Goal: Transaction & Acquisition: Purchase product/service

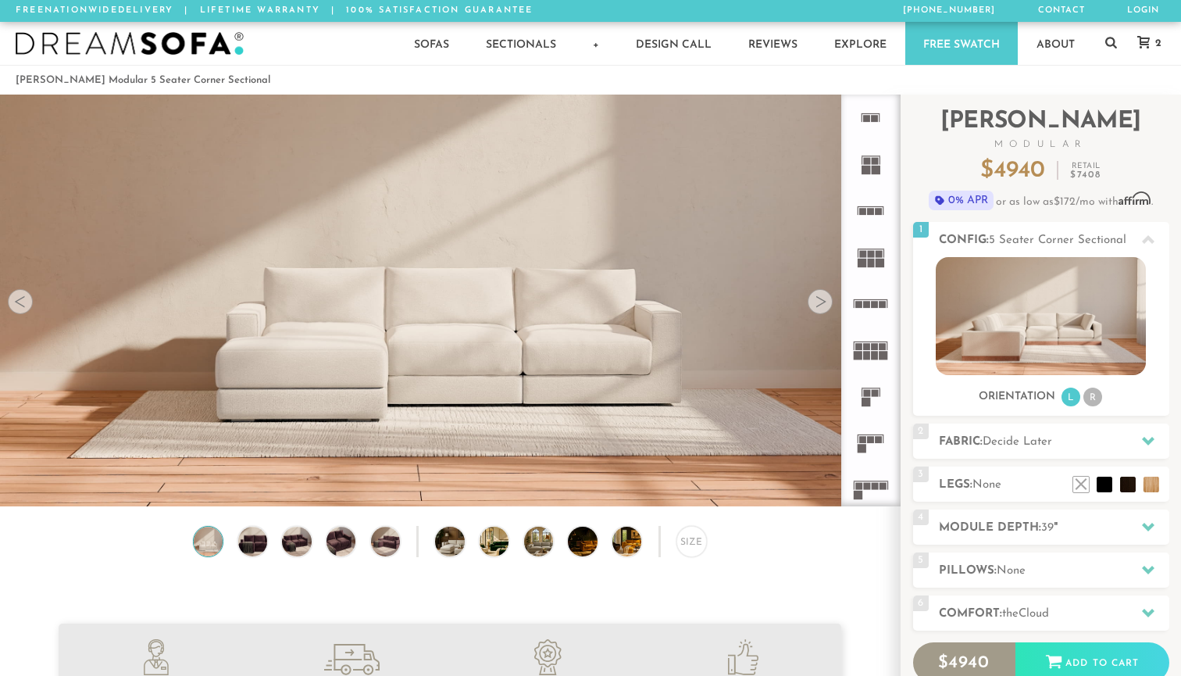
click at [876, 119] on rect at bounding box center [875, 118] width 7 height 7
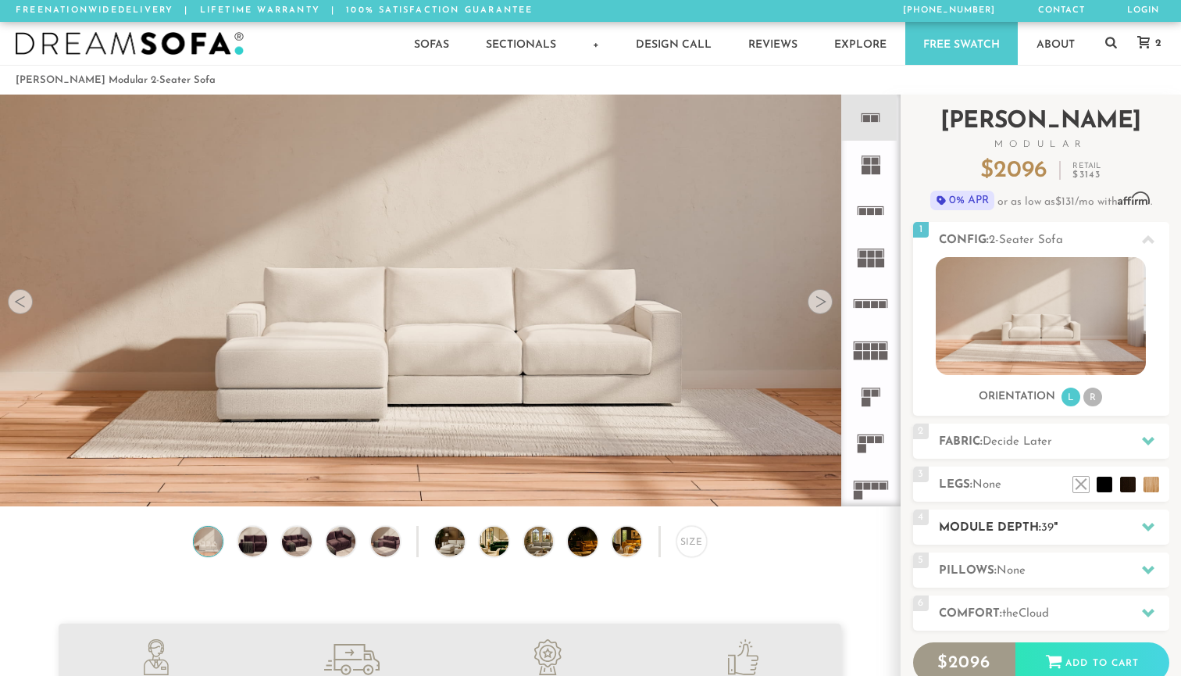
click at [984, 540] on div "4 Module Depth: 39 "" at bounding box center [1041, 526] width 256 height 35
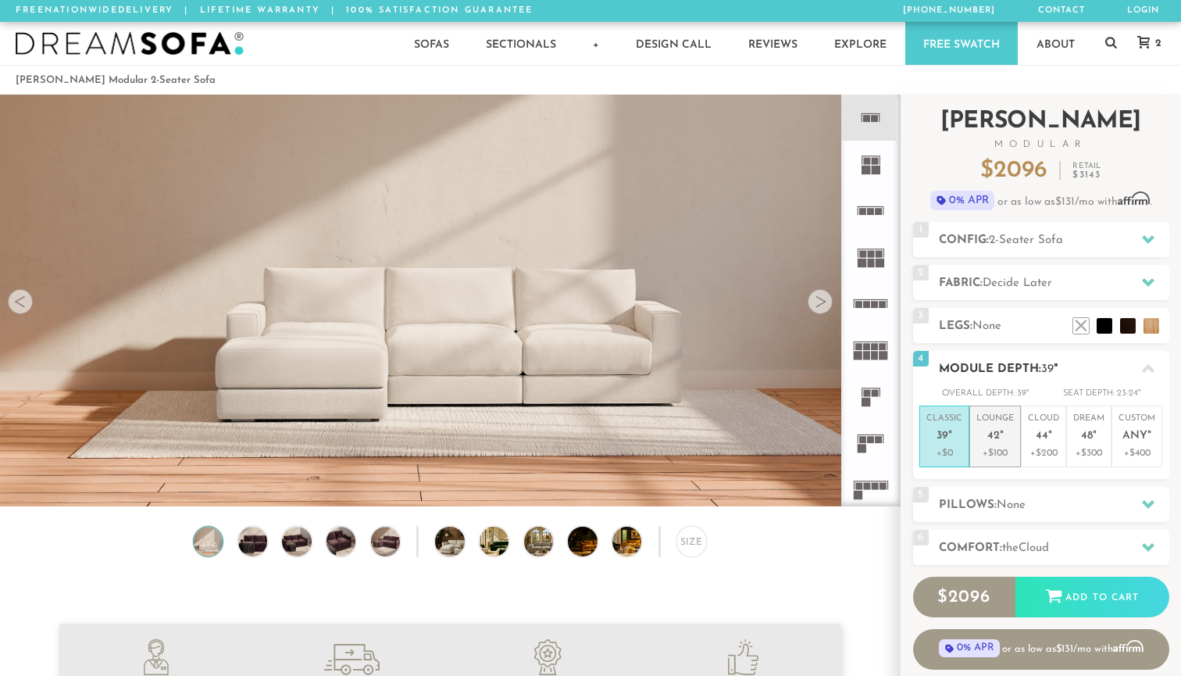
click at [996, 453] on p "+$100" at bounding box center [996, 453] width 38 height 14
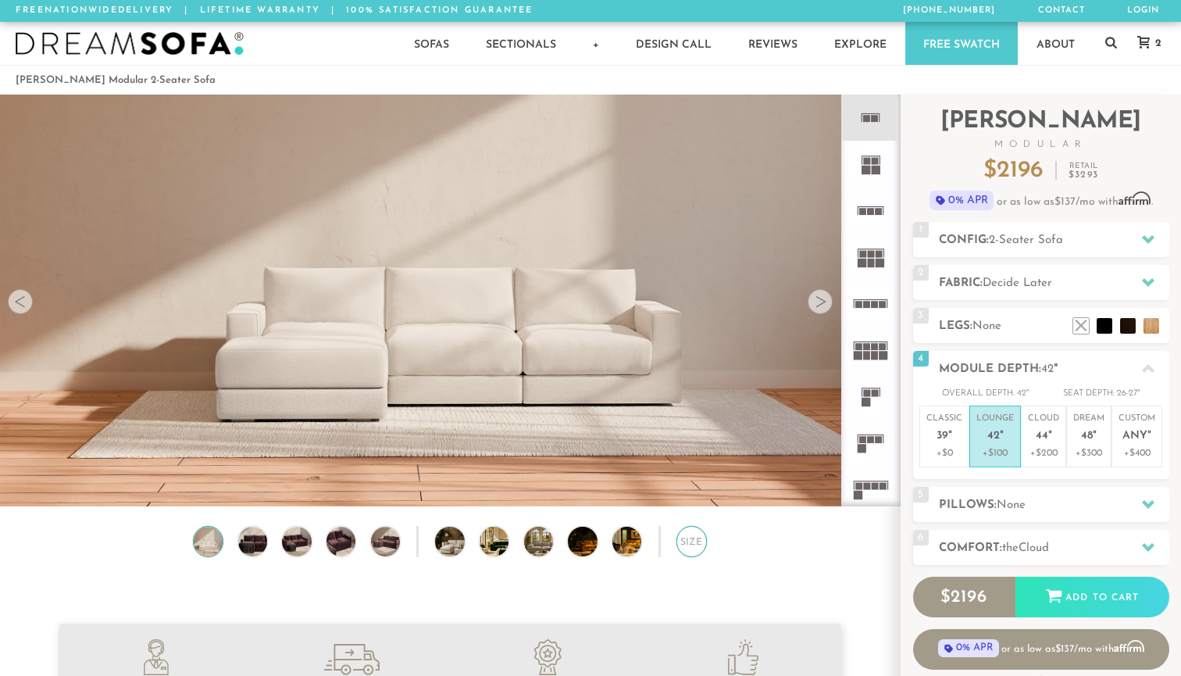
click at [695, 533] on div "Size" at bounding box center [692, 541] width 30 height 30
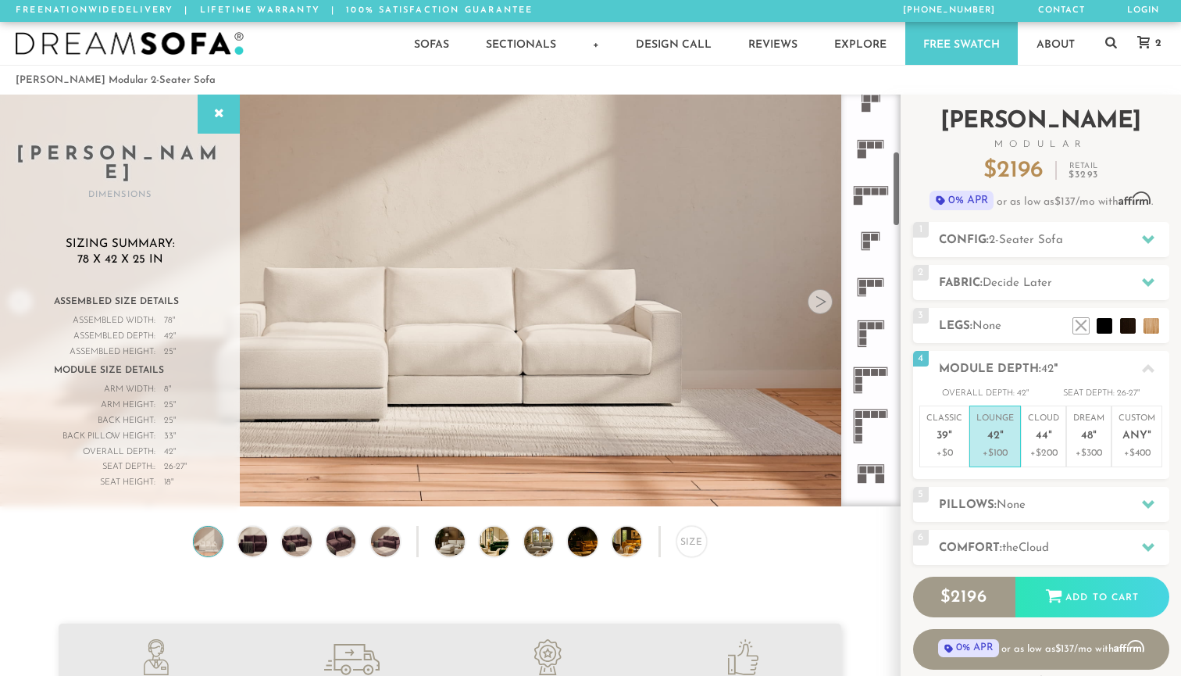
scroll to position [308, 0]
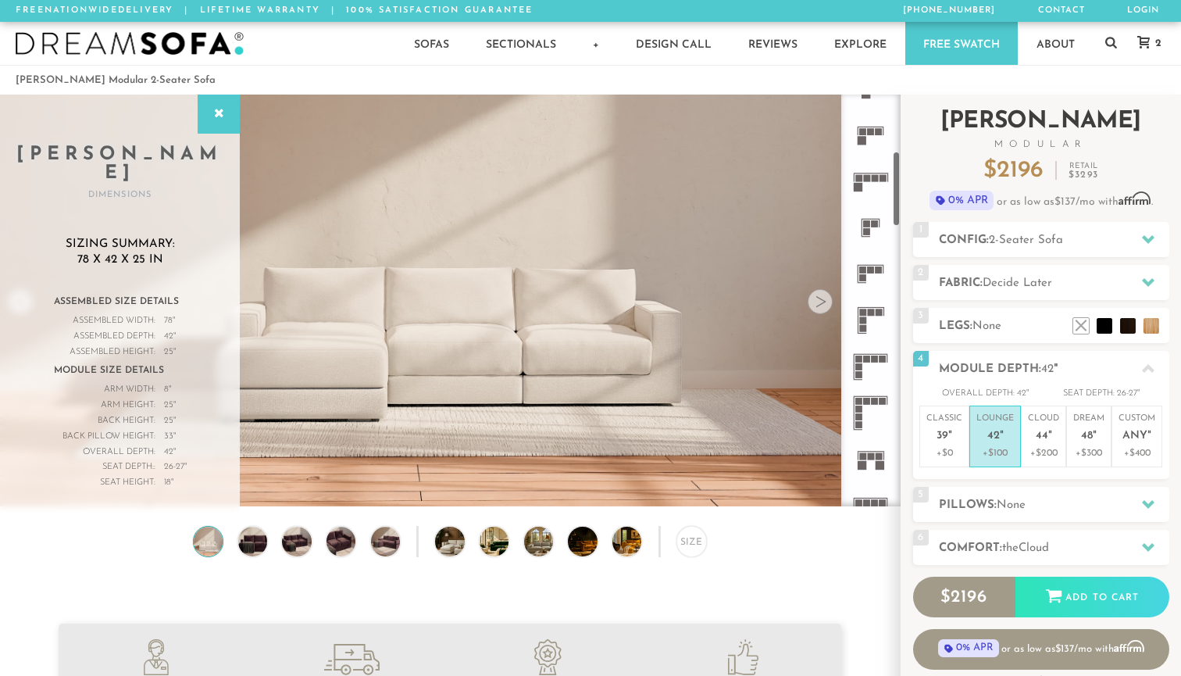
drag, startPoint x: 897, startPoint y: 148, endPoint x: 907, endPoint y: 205, distance: 57.9
click at [907, 205] on div "Introducing Landon Modular $ 2196 Retail $ 3293 $ 2196 Retail $ 3293 0% APR or …" at bounding box center [1041, 408] width 280 height 626
click at [1003, 235] on span "2-Seater Sofa" at bounding box center [1026, 240] width 74 height 12
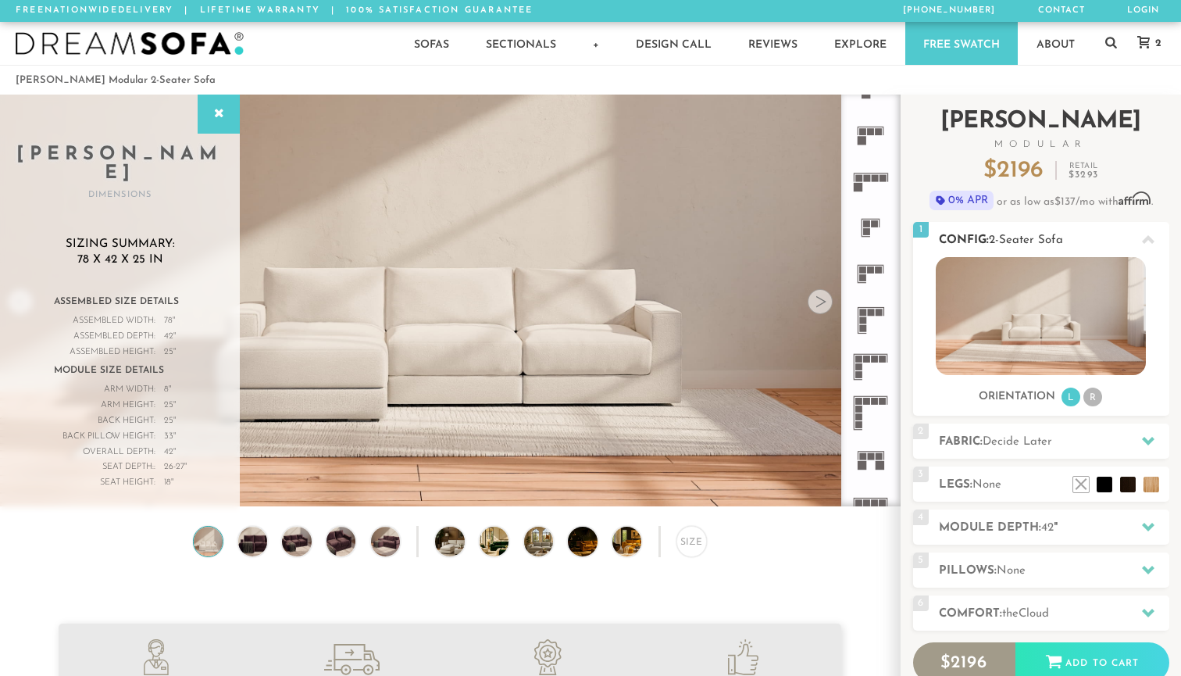
click at [1096, 404] on li "R" at bounding box center [1093, 397] width 19 height 19
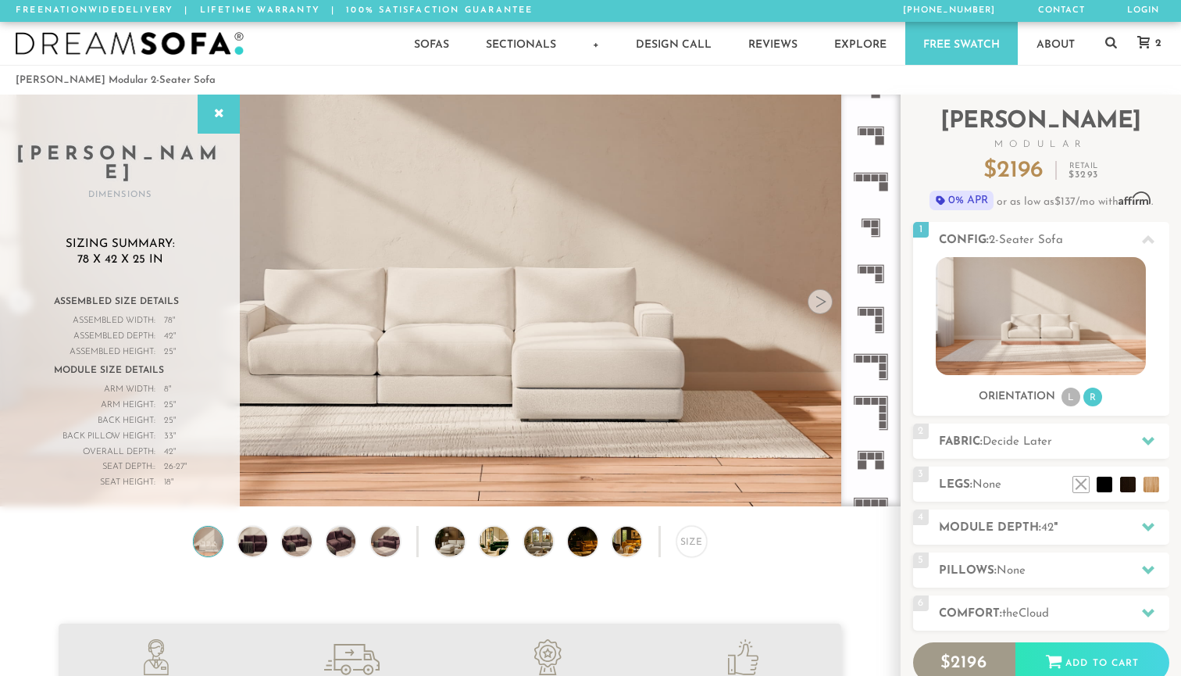
click at [875, 266] on icon at bounding box center [871, 274] width 46 height 46
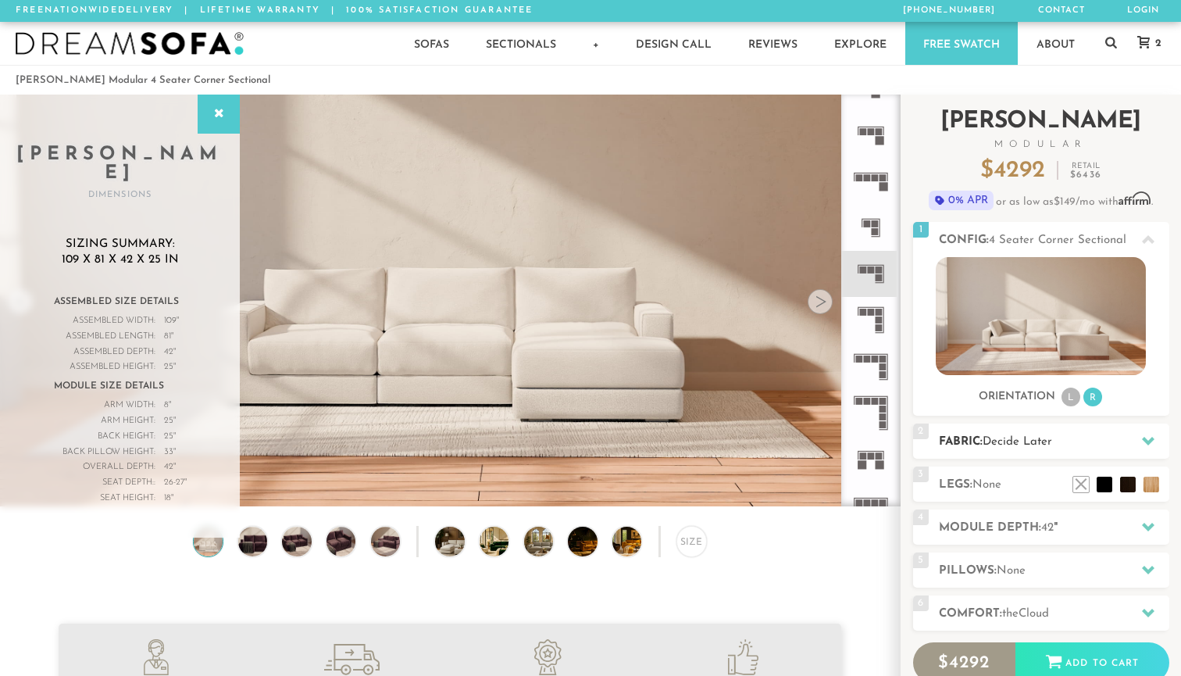
click at [1016, 441] on span "Decide Later" at bounding box center [1018, 442] width 70 height 12
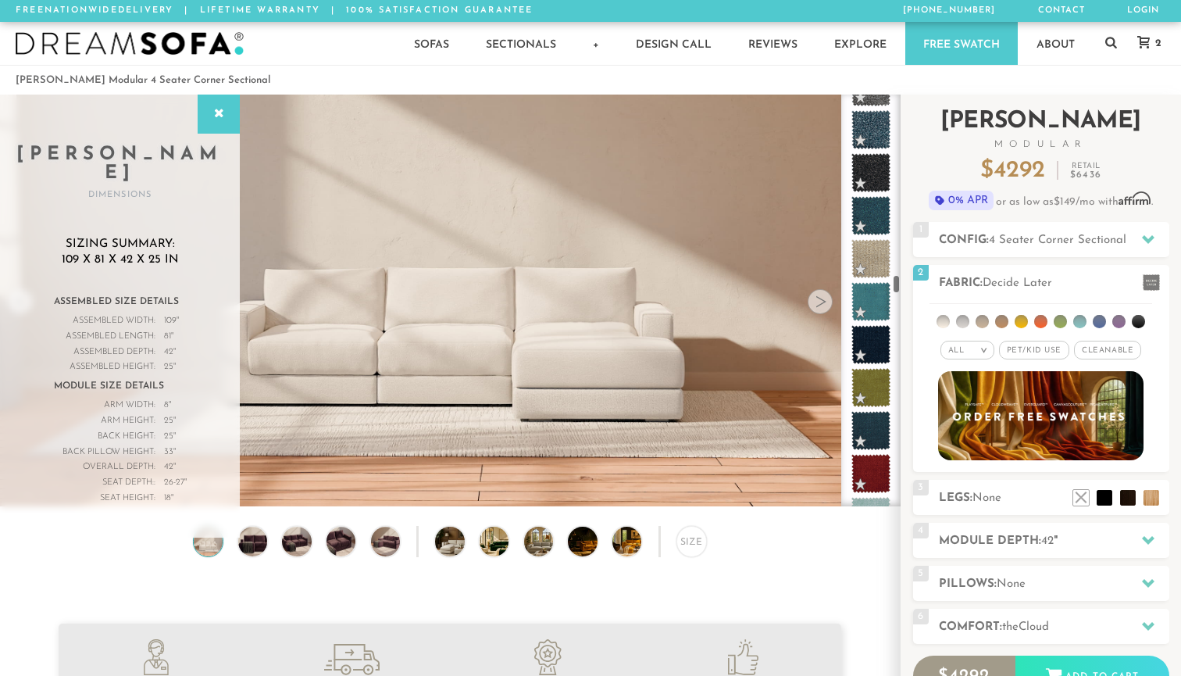
drag, startPoint x: 898, startPoint y: 108, endPoint x: 905, endPoint y: 290, distance: 182.1
click at [905, 290] on div "Introducing Landon Modular $ 4292 Retail $ 6436 $ 4292 Retail $ 6436 0% APR or …" at bounding box center [1041, 447] width 280 height 705
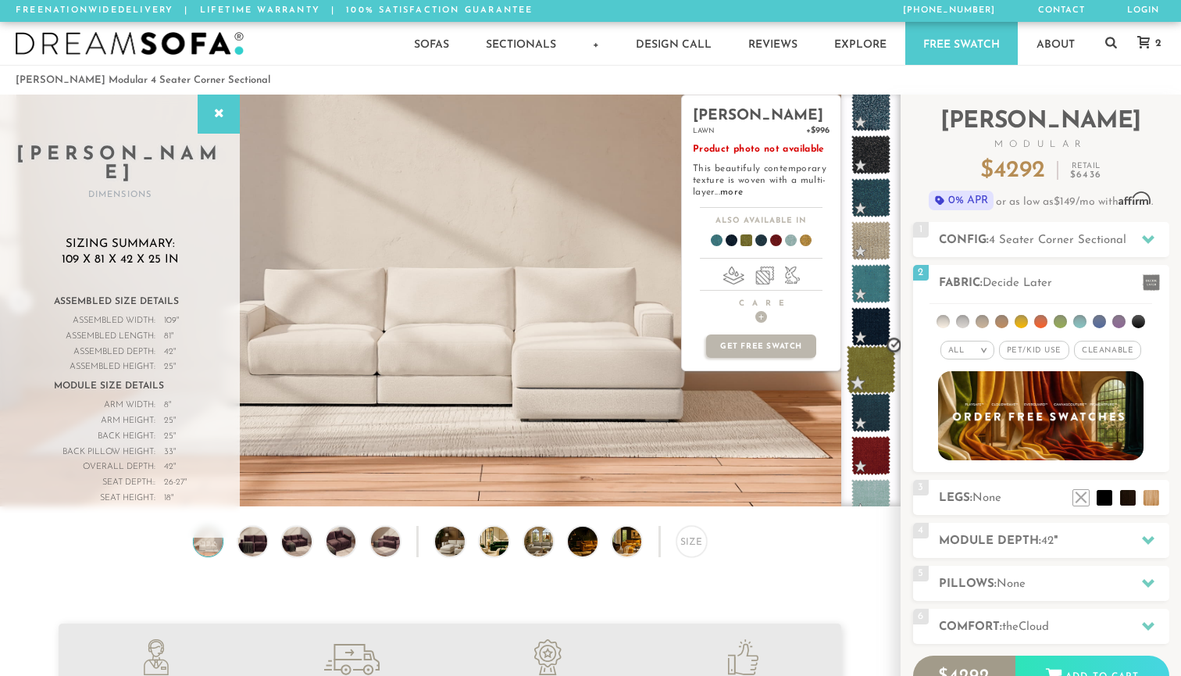
click at [873, 365] on span at bounding box center [871, 369] width 49 height 49
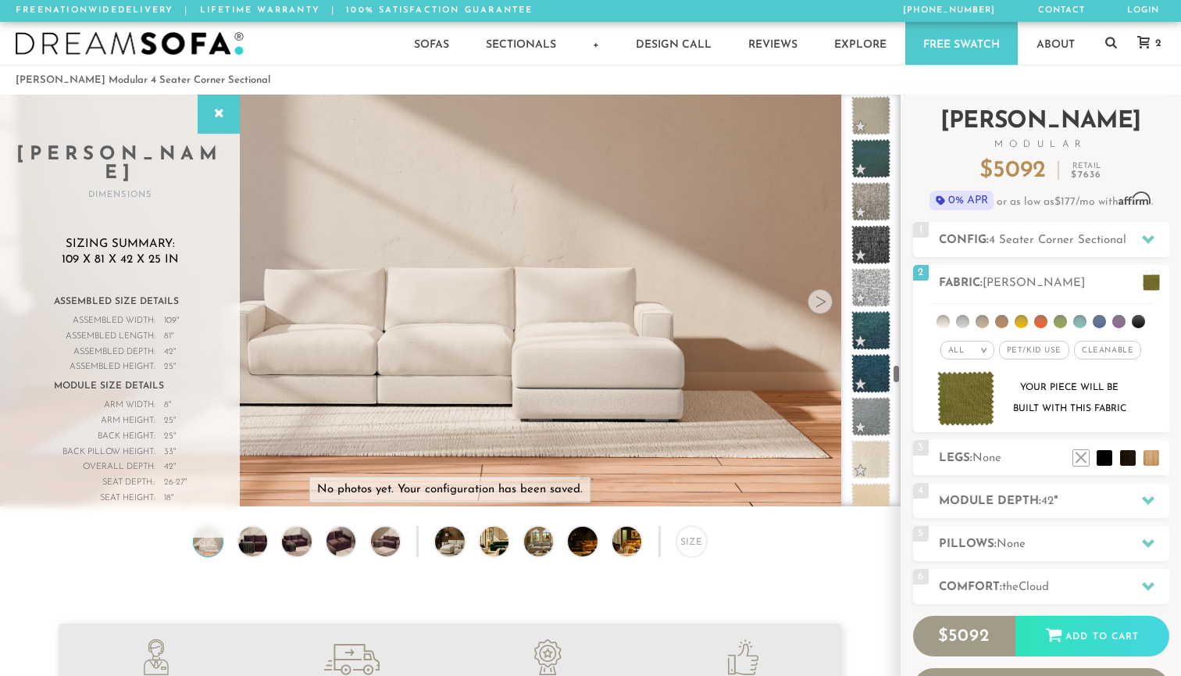
scroll to position [6205, 0]
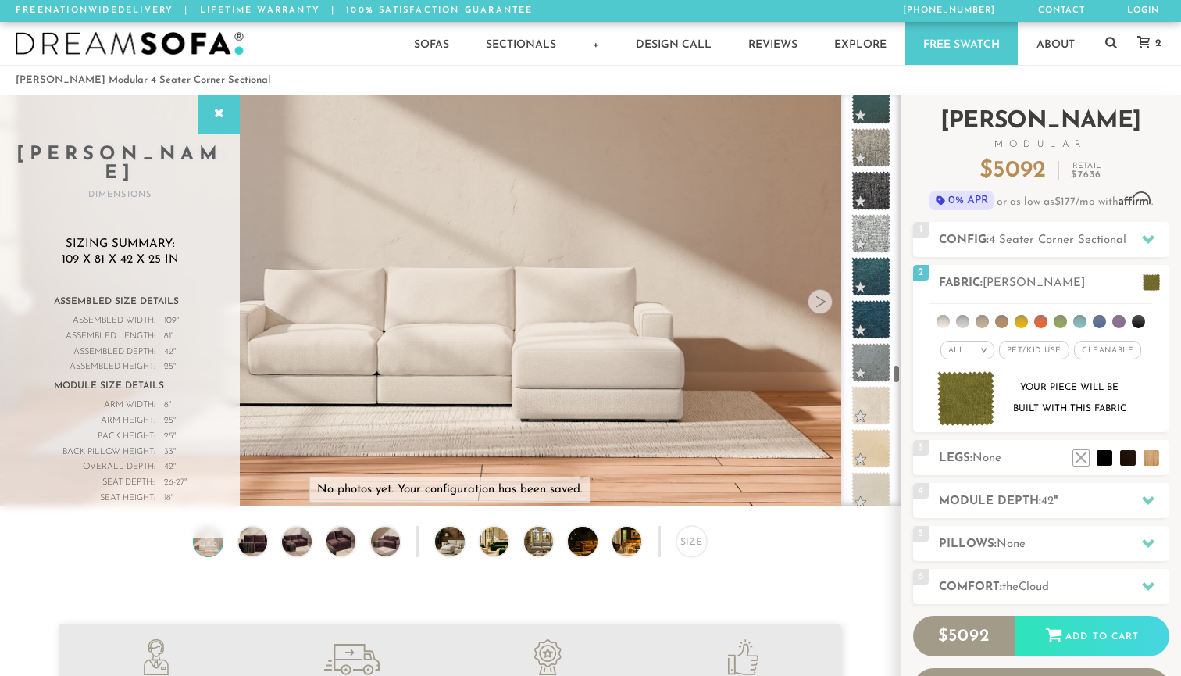
drag, startPoint x: 898, startPoint y: 284, endPoint x: 903, endPoint y: 373, distance: 89.2
click at [903, 373] on div "Introducing Landon Modular $ 5092 Retail $ 7636 $ 5092 Retail $ 7636 0% APR or …" at bounding box center [1041, 427] width 280 height 665
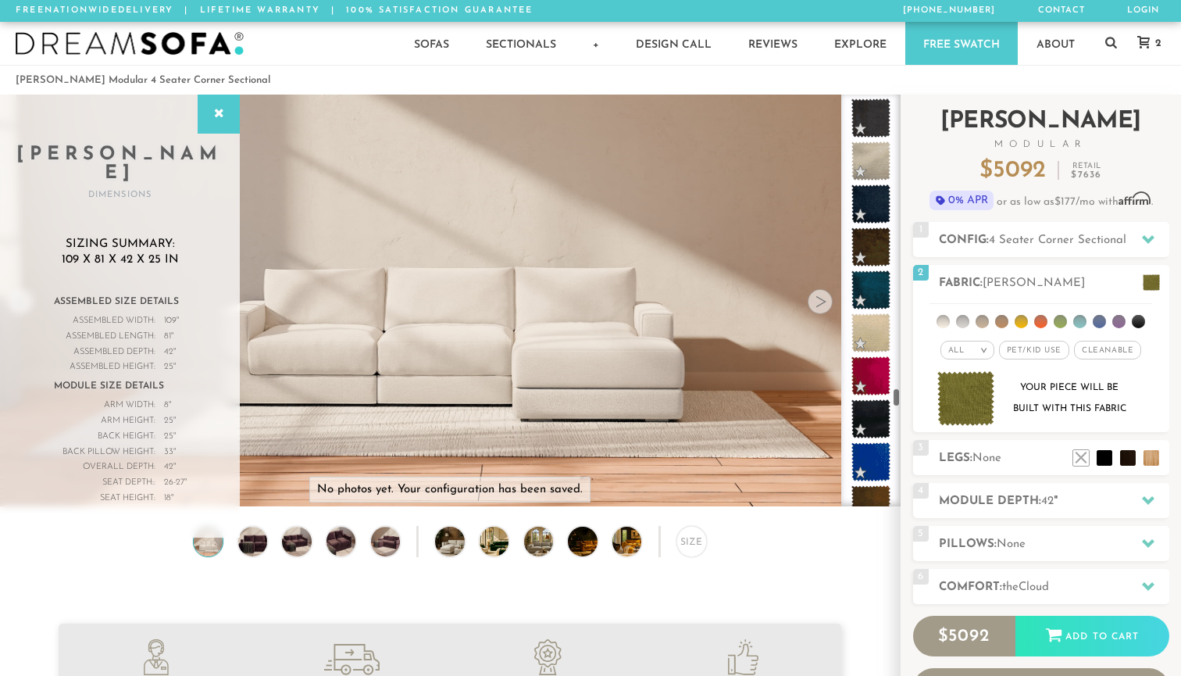
scroll to position [6743, 0]
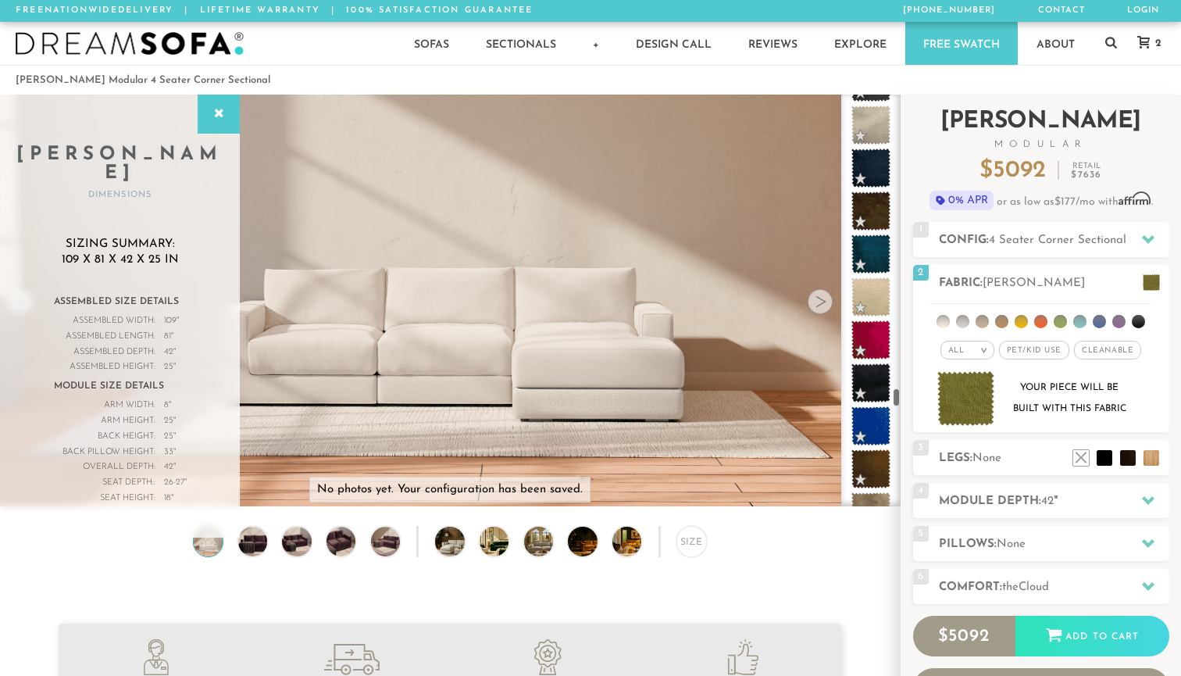
drag, startPoint x: 896, startPoint y: 370, endPoint x: 901, endPoint y: 395, distance: 24.7
click at [901, 395] on div "Introducing Landon Modular $ 5092 Retail $ 7636 $ 5092 Retail $ 7636 0% APR or …" at bounding box center [1041, 427] width 280 height 665
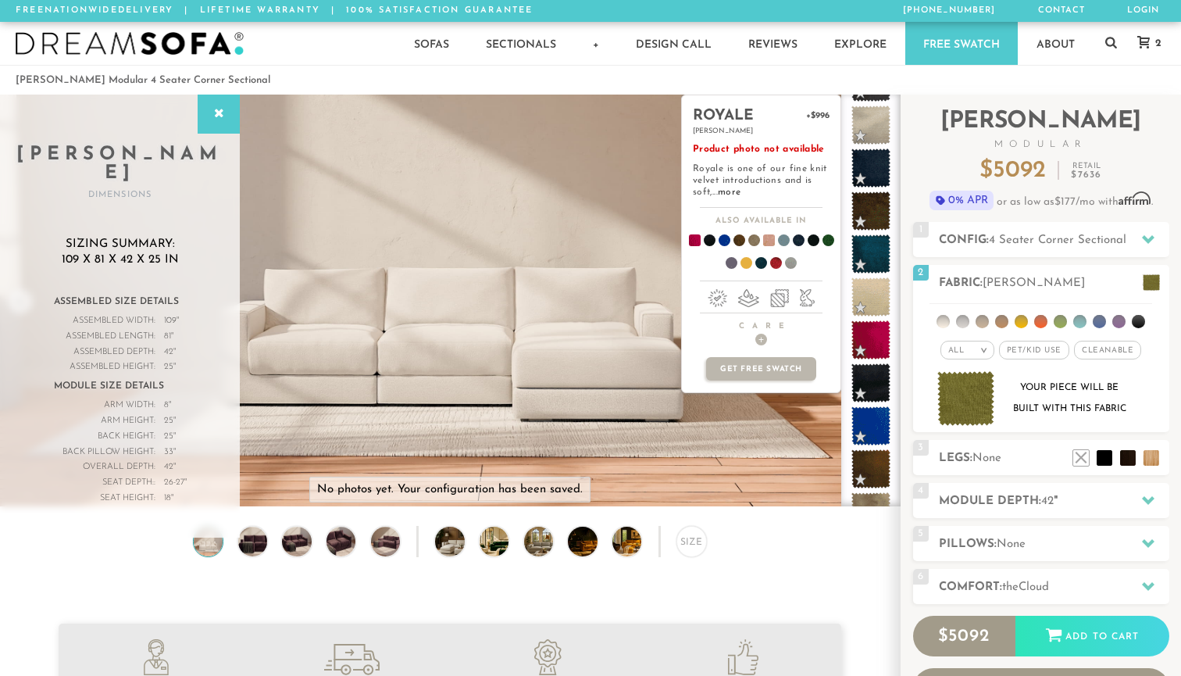
click at [766, 241] on span at bounding box center [763, 243] width 60 height 58
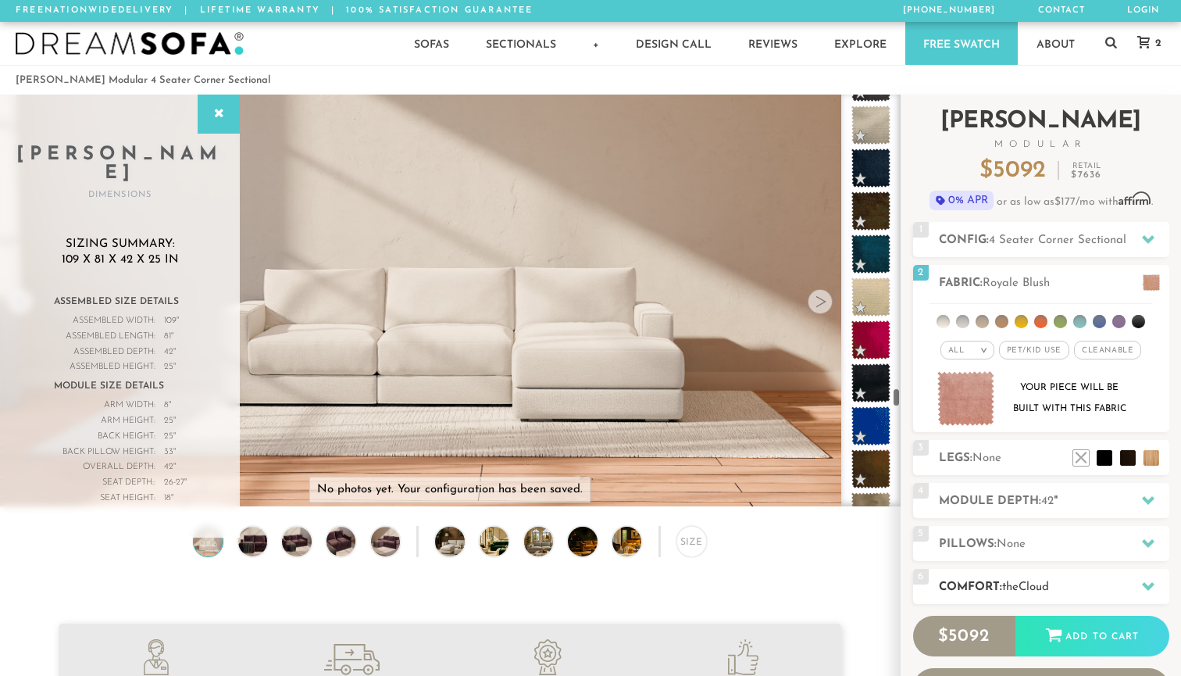
click at [1091, 588] on h2 "Comfort: the Cloud" at bounding box center [1054, 587] width 230 height 18
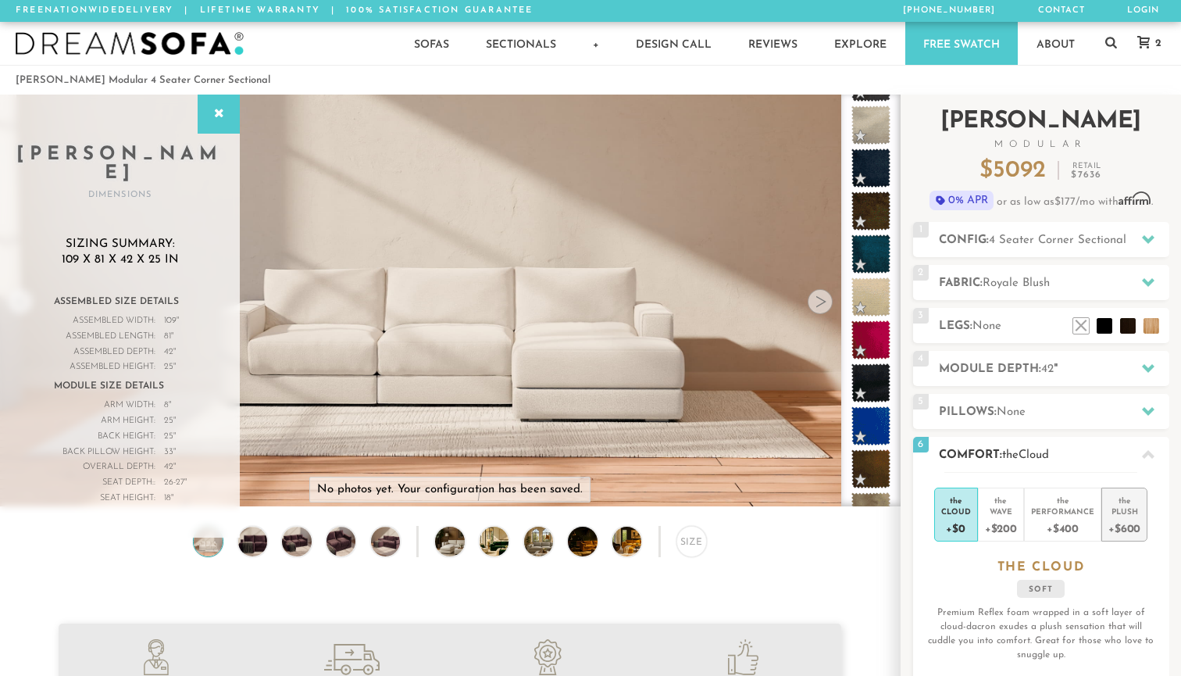
click at [1128, 523] on div "+$600" at bounding box center [1125, 527] width 32 height 23
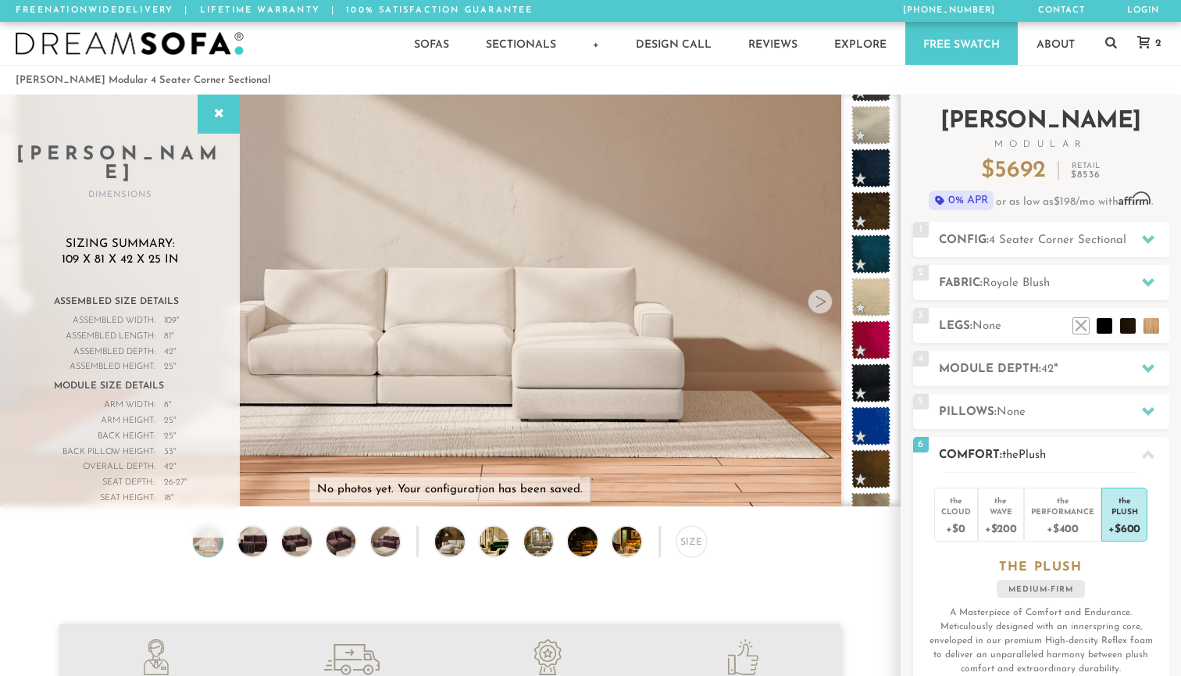
click at [1118, 577] on div "the Cloud +$0 the Wave +$200 the Performance +$400 the Plush +$600 the PLUSH me…" at bounding box center [1041, 608] width 256 height 273
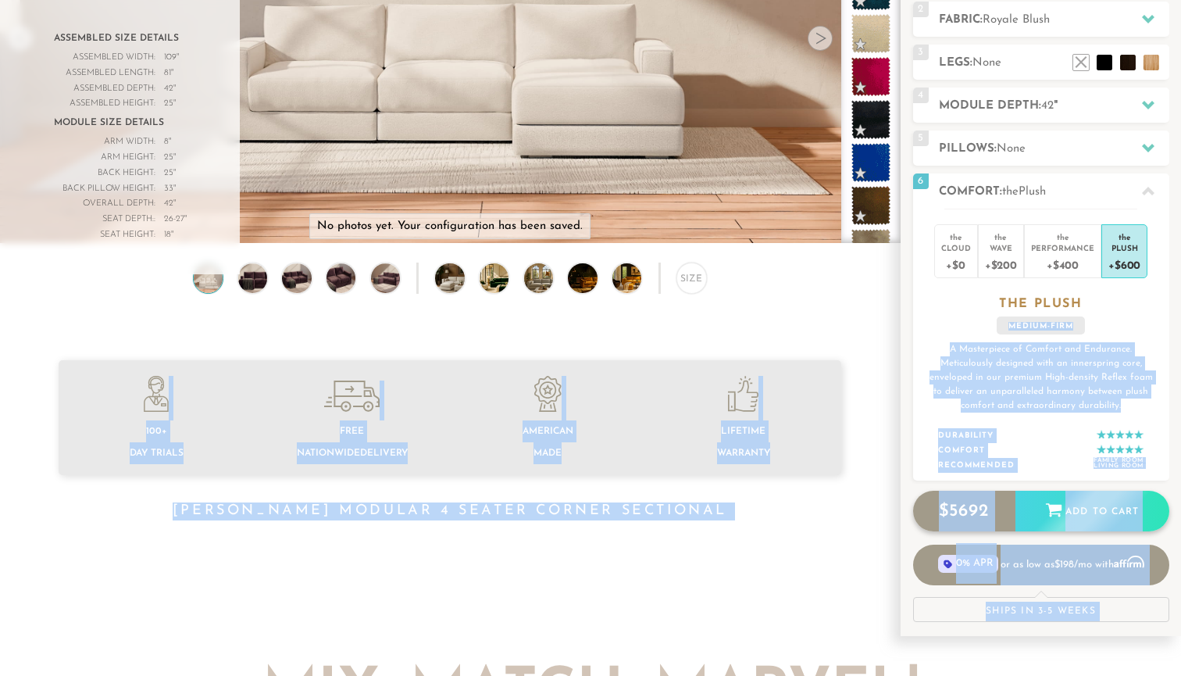
drag, startPoint x: 1118, startPoint y: 577, endPoint x: 1120, endPoint y: 675, distance: 98.5
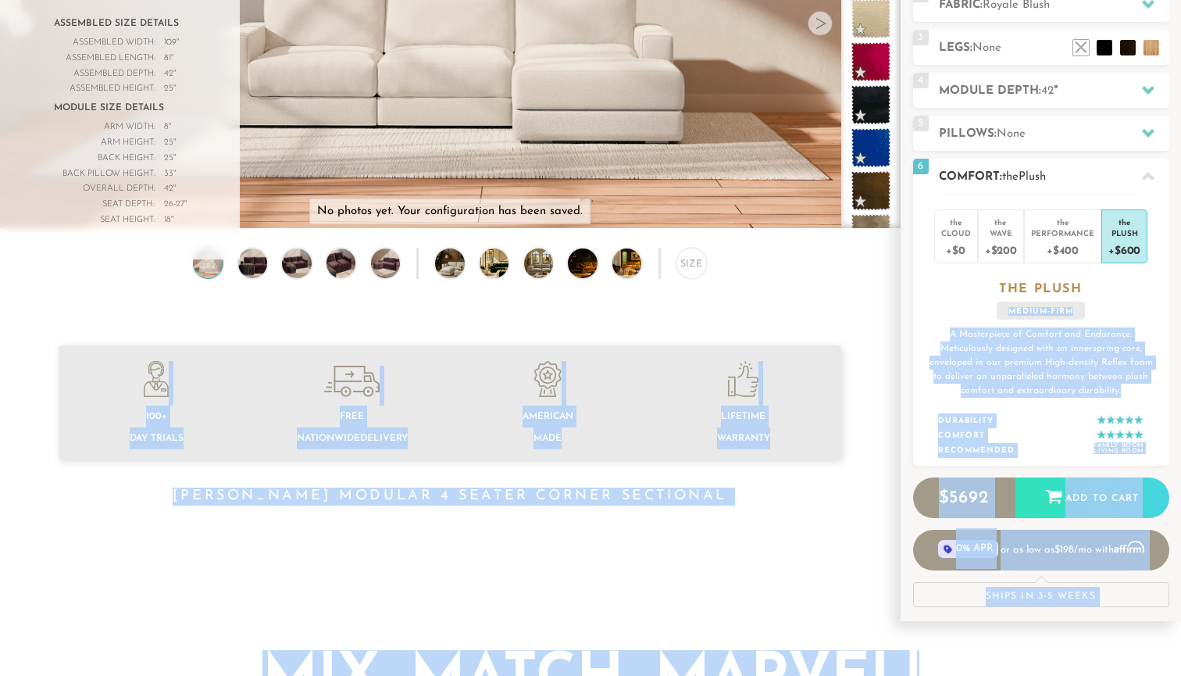
click at [1003, 340] on p "A Masterpiece of Comfort and Endurance. Meticulously designed with an innerspri…" at bounding box center [1041, 362] width 230 height 70
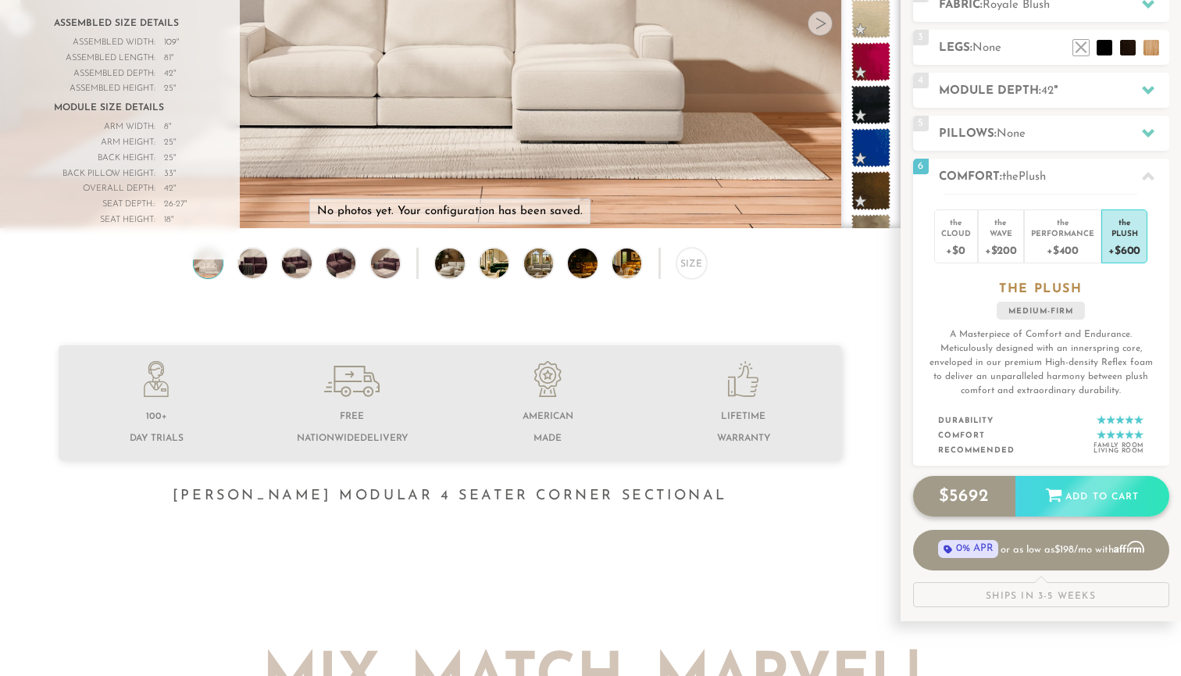
click at [1049, 493] on icon at bounding box center [1054, 495] width 16 height 13
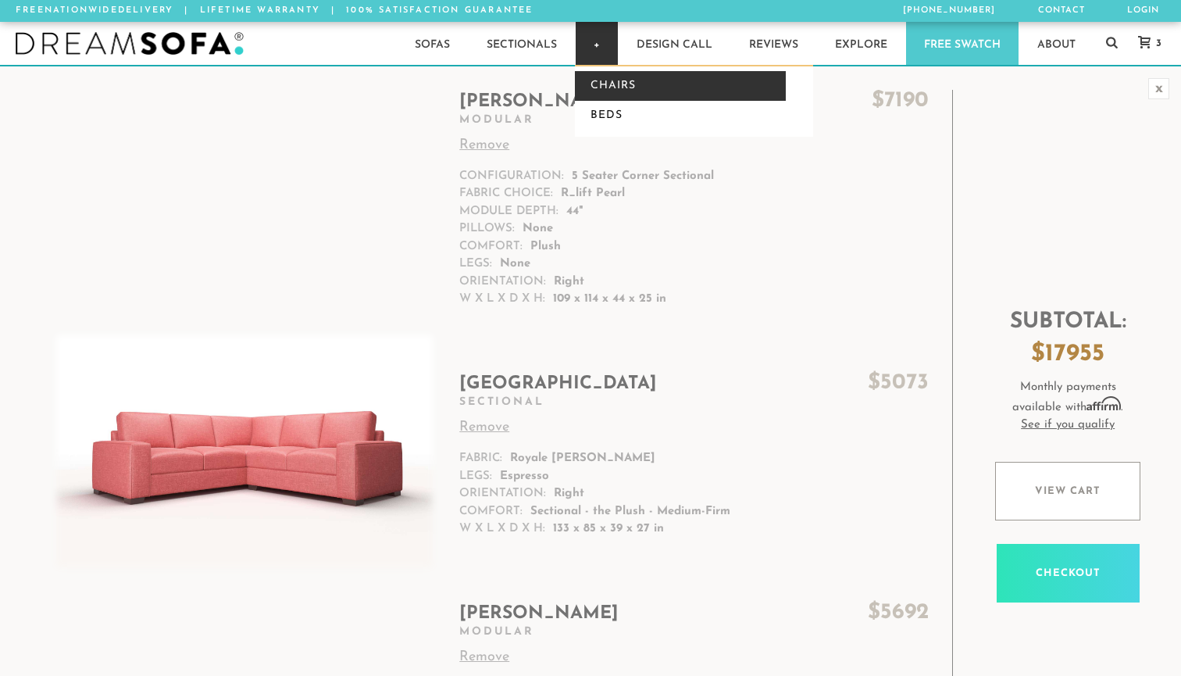
click at [614, 82] on link "Chairs" at bounding box center [680, 86] width 211 height 30
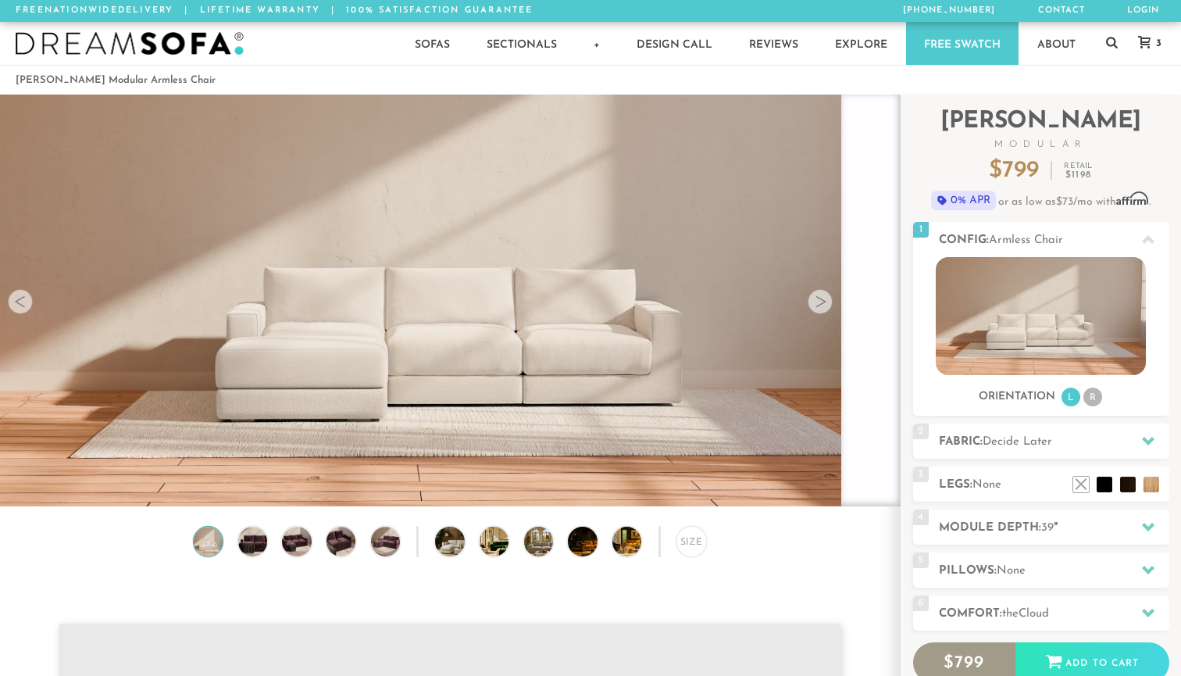
scroll to position [20859, 1181]
click at [1001, 228] on div "1 Config: Armless Chair R" at bounding box center [1041, 239] width 256 height 35
click at [1013, 235] on span "Armless Chair" at bounding box center [1026, 240] width 74 height 12
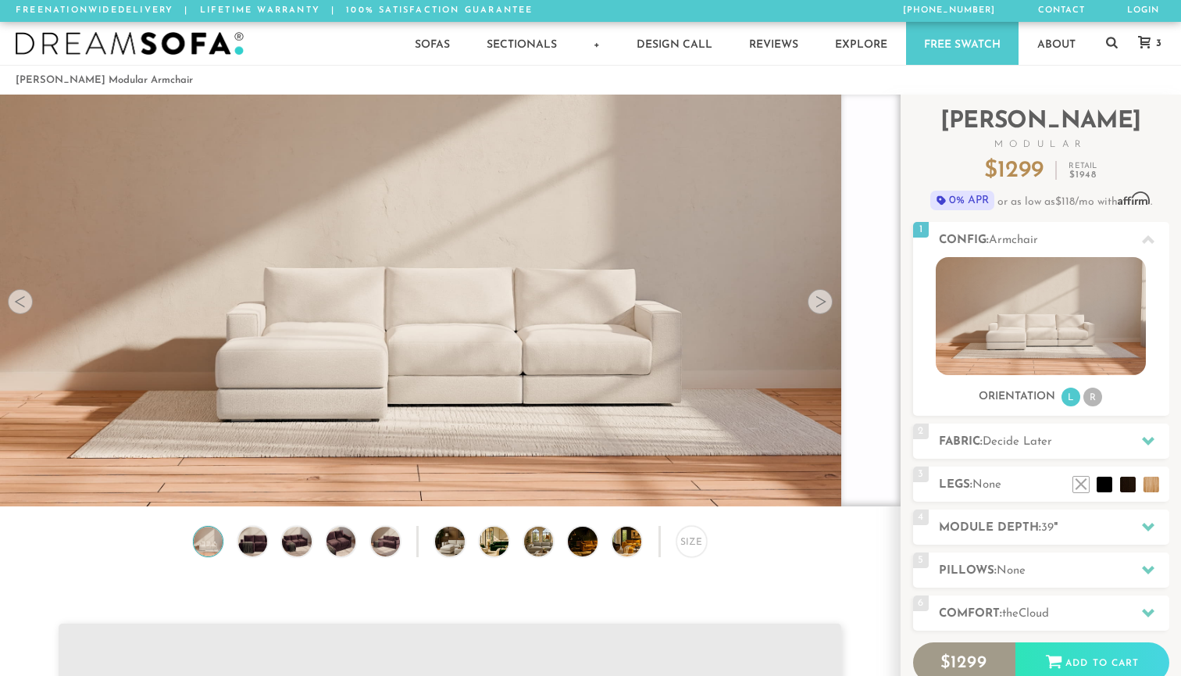
click at [827, 298] on div at bounding box center [820, 301] width 25 height 25
click at [762, 590] on div "Size" at bounding box center [450, 593] width 900 height 134
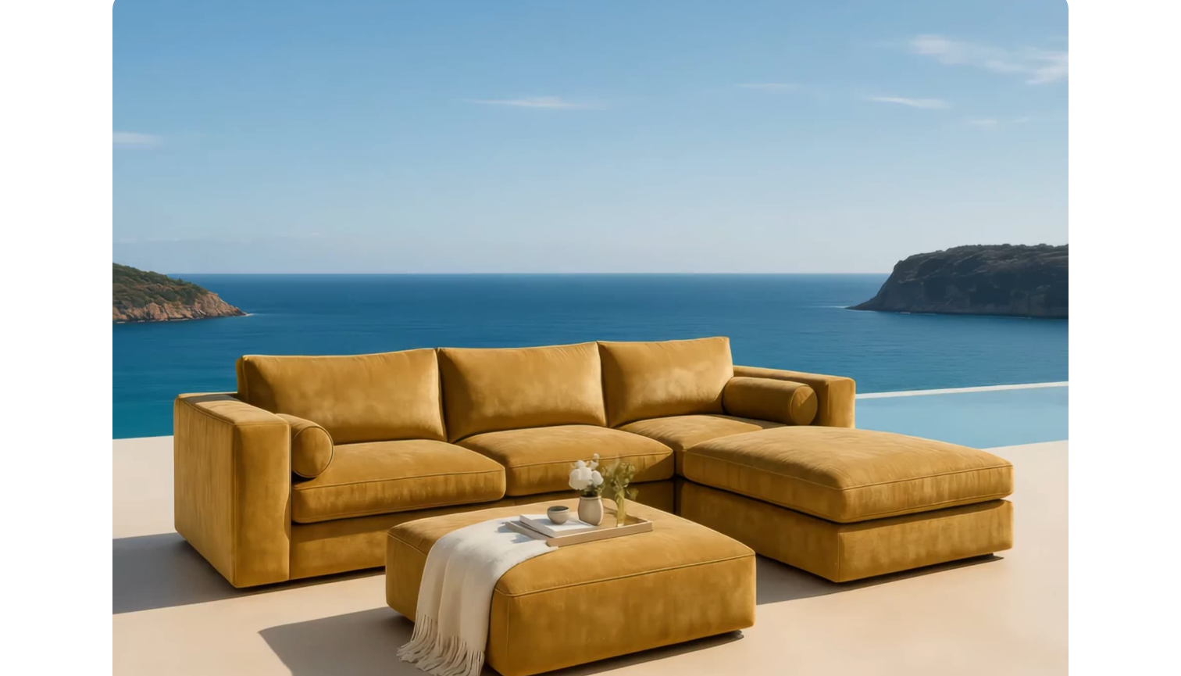
scroll to position [0, 0]
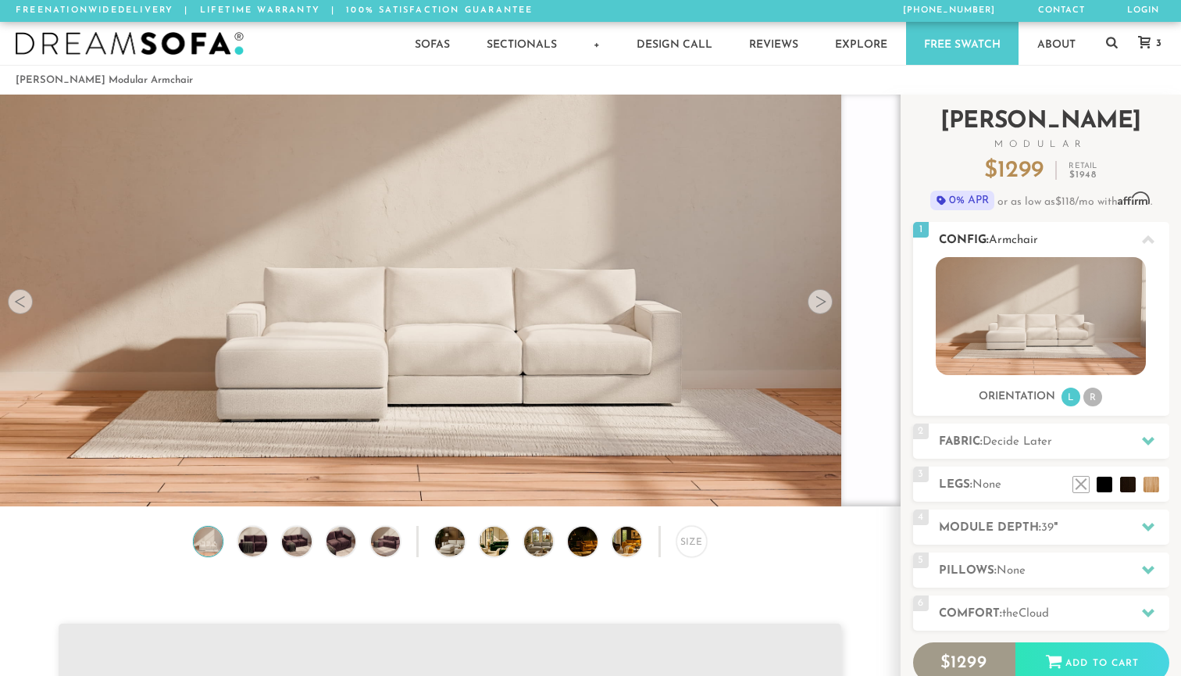
click at [1141, 249] on div at bounding box center [1148, 239] width 33 height 32
click at [980, 238] on h2 "Config: Armchair" at bounding box center [1054, 240] width 230 height 18
click at [1093, 396] on li "R" at bounding box center [1093, 397] width 19 height 19
click at [1146, 240] on icon at bounding box center [1148, 239] width 13 height 9
click at [1021, 237] on span "Armchair" at bounding box center [1013, 240] width 49 height 12
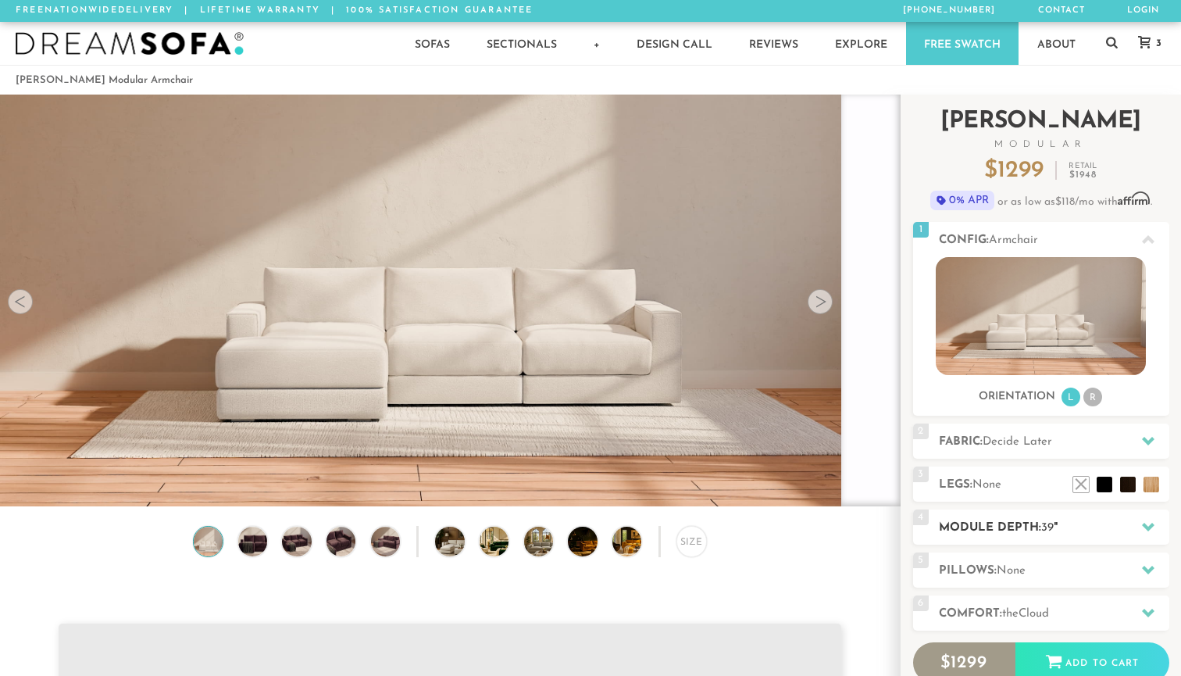
click at [1070, 515] on div "4 Module Depth: 39 "" at bounding box center [1041, 526] width 256 height 35
click at [1059, 659] on icon at bounding box center [1054, 659] width 16 height 13
click at [1035, 652] on div "Add to Cart" at bounding box center [1093, 662] width 154 height 42
click at [1075, 445] on h2 "Fabric: Decide Later" at bounding box center [1054, 442] width 230 height 18
